Goal: Task Accomplishment & Management: Use online tool/utility

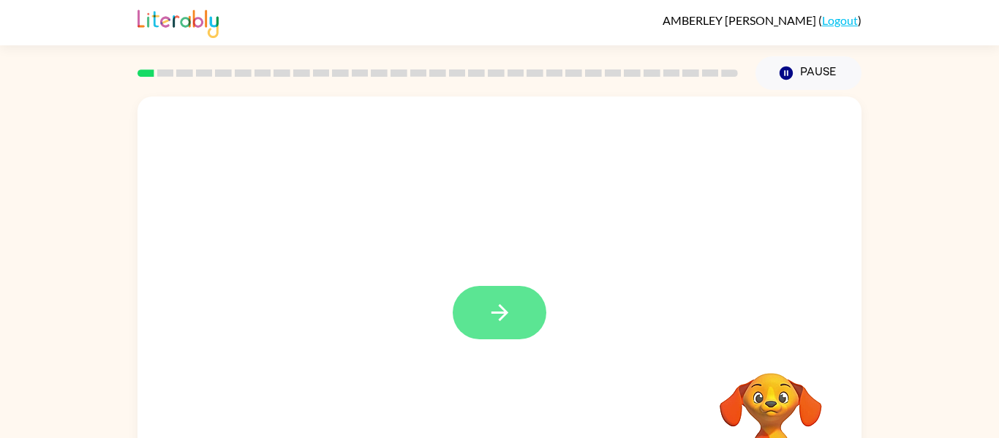
click at [513, 318] on button "button" at bounding box center [500, 312] width 94 height 53
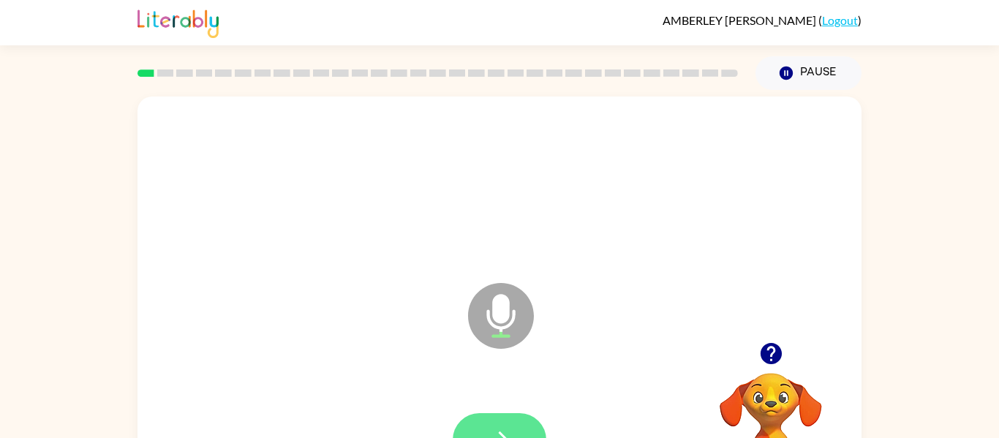
click at [517, 417] on button "button" at bounding box center [500, 439] width 94 height 53
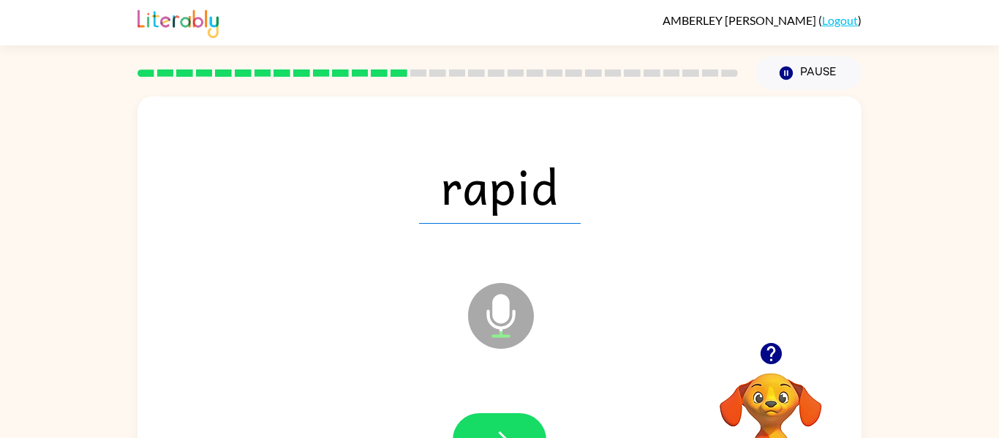
click at [260, 222] on div "rapid" at bounding box center [499, 186] width 695 height 120
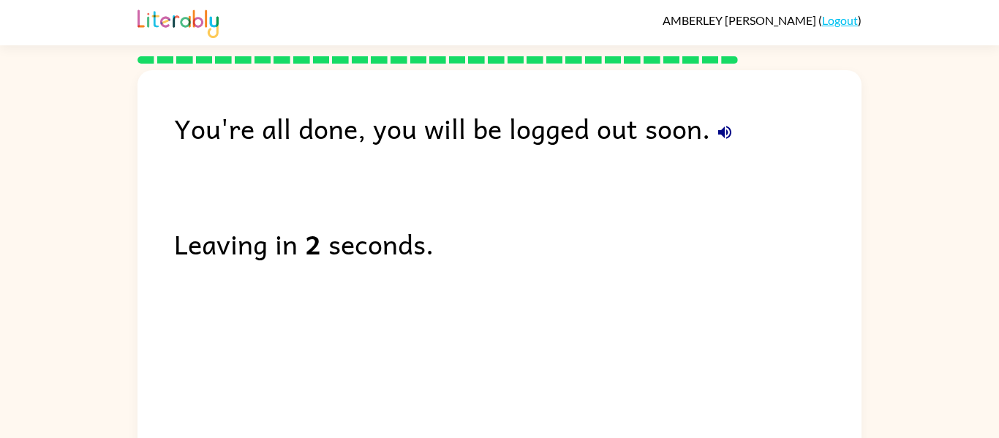
click at [722, 127] on icon "button" at bounding box center [725, 133] width 18 height 18
